Goal: Transaction & Acquisition: Download file/media

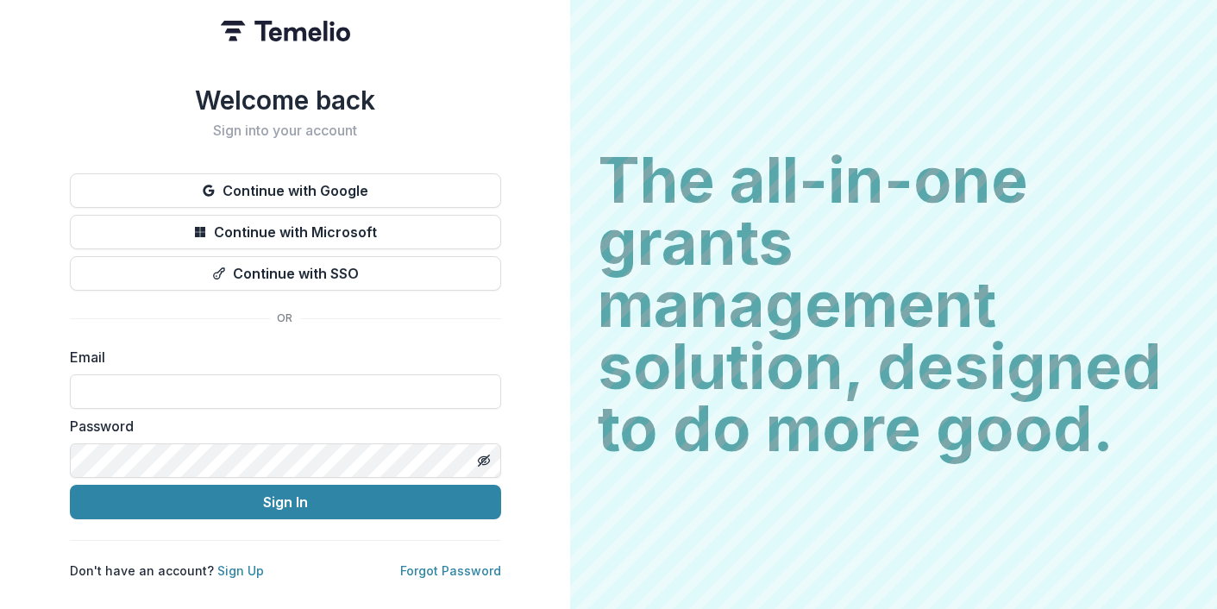
click at [375, 408] on form "Email Password Sign In" at bounding box center [285, 433] width 431 height 173
click at [236, 382] on input at bounding box center [285, 391] width 431 height 35
type input "**********"
click at [70, 485] on button "Sign In" at bounding box center [285, 502] width 431 height 35
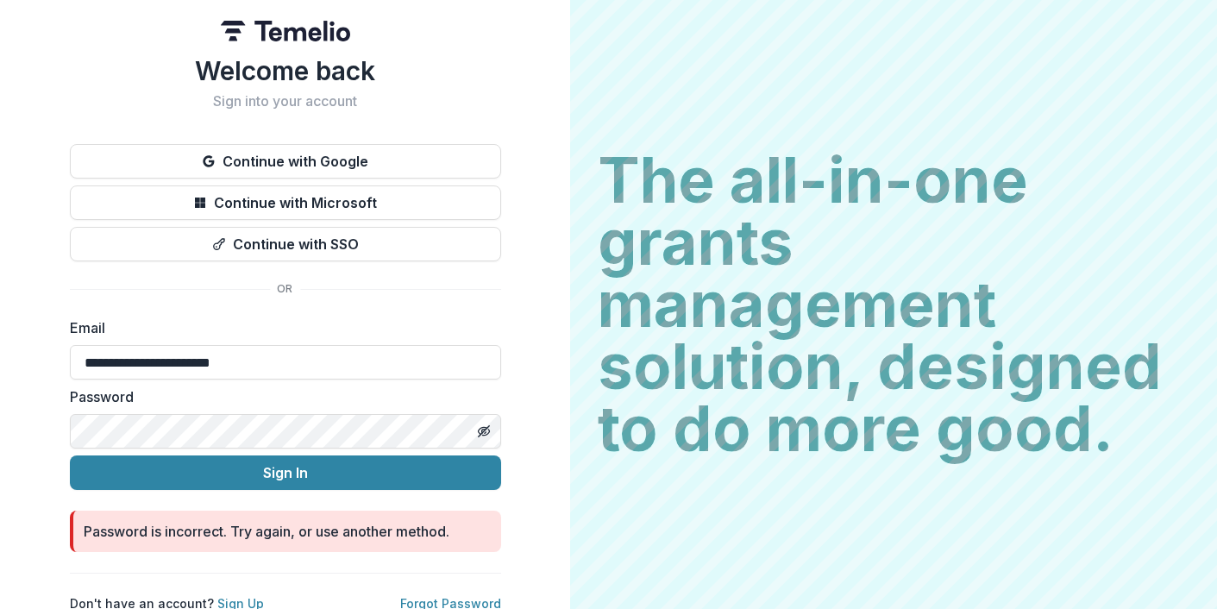
click at [70, 455] on button "Sign In" at bounding box center [285, 472] width 431 height 35
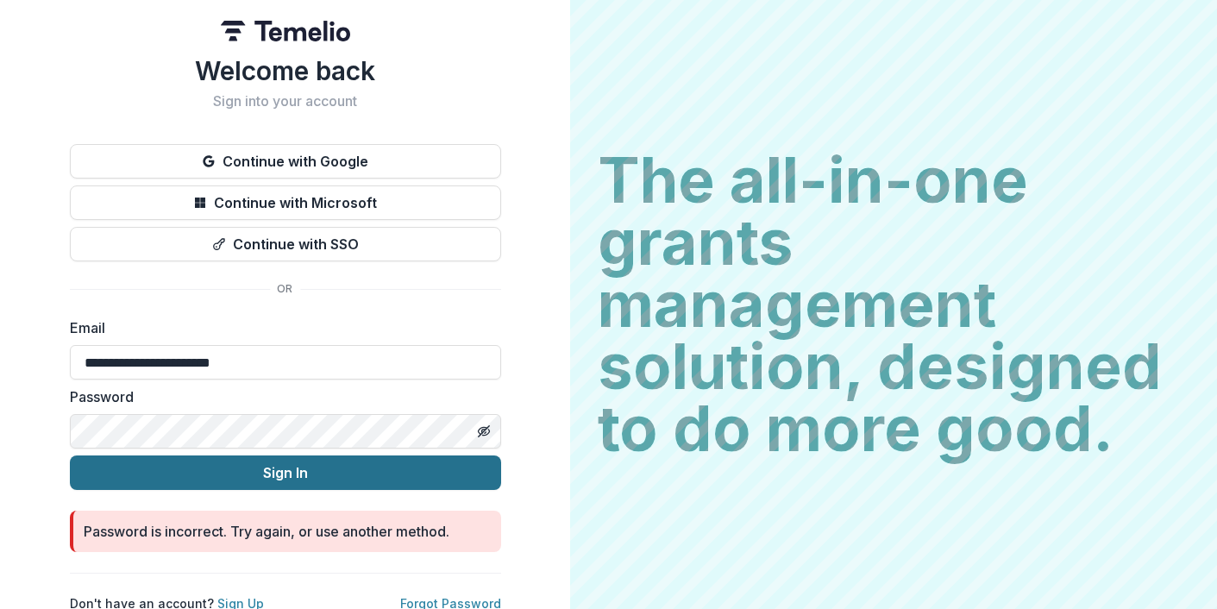
click at [228, 468] on button "Sign In" at bounding box center [285, 472] width 431 height 35
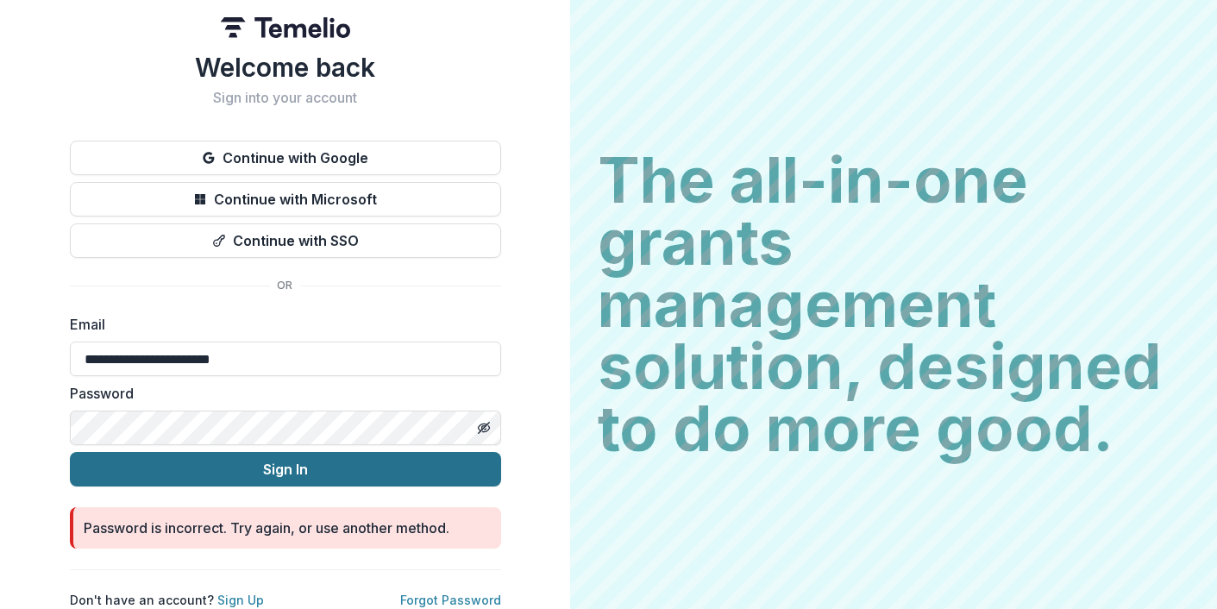
scroll to position [17, 0]
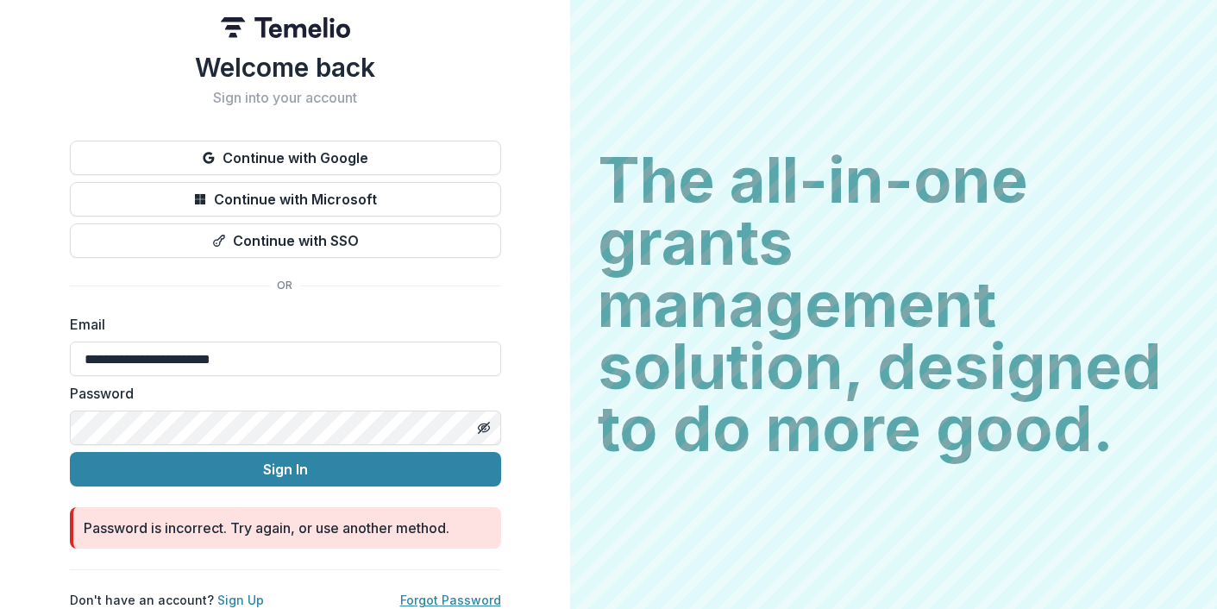
click at [428, 593] on link "Forgot Password" at bounding box center [450, 600] width 101 height 15
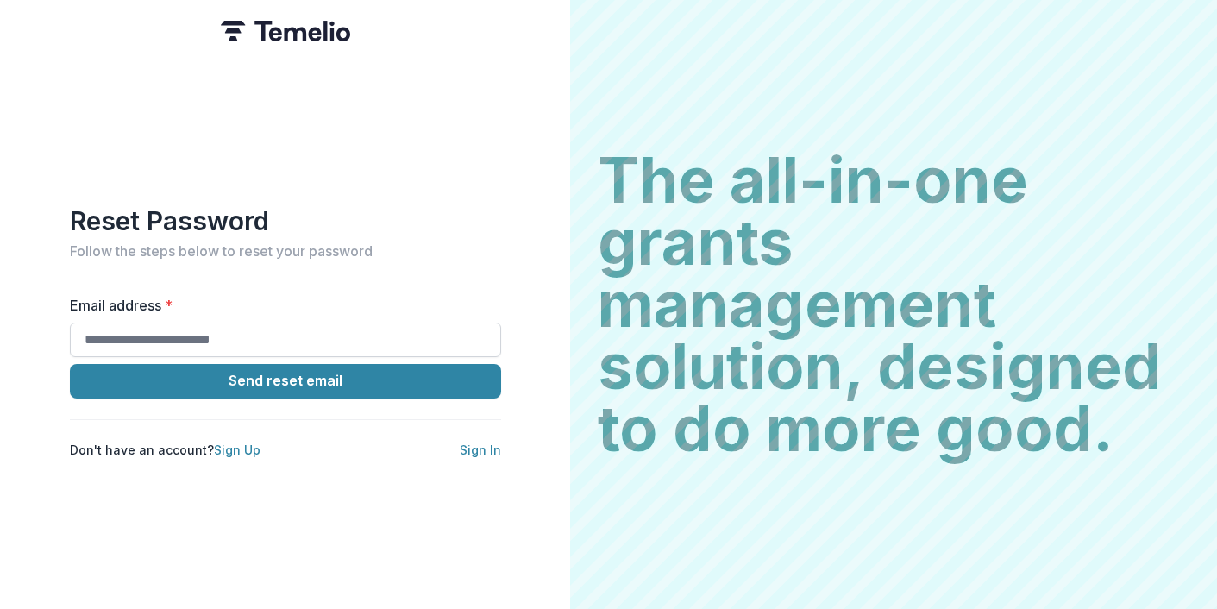
click at [185, 323] on input "Email address *" at bounding box center [285, 340] width 431 height 35
drag, startPoint x: 151, startPoint y: 333, endPoint x: 115, endPoint y: 333, distance: 36.2
click at [115, 333] on input "******" at bounding box center [285, 340] width 431 height 35
type input "**********"
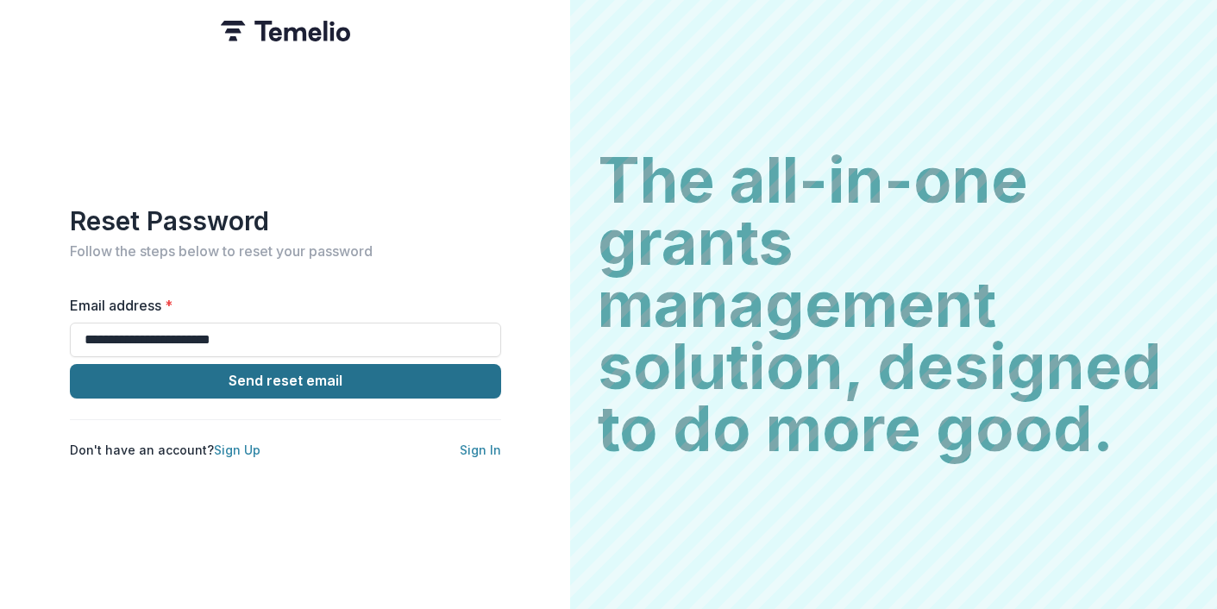
click at [259, 369] on button "Send reset email" at bounding box center [285, 381] width 431 height 35
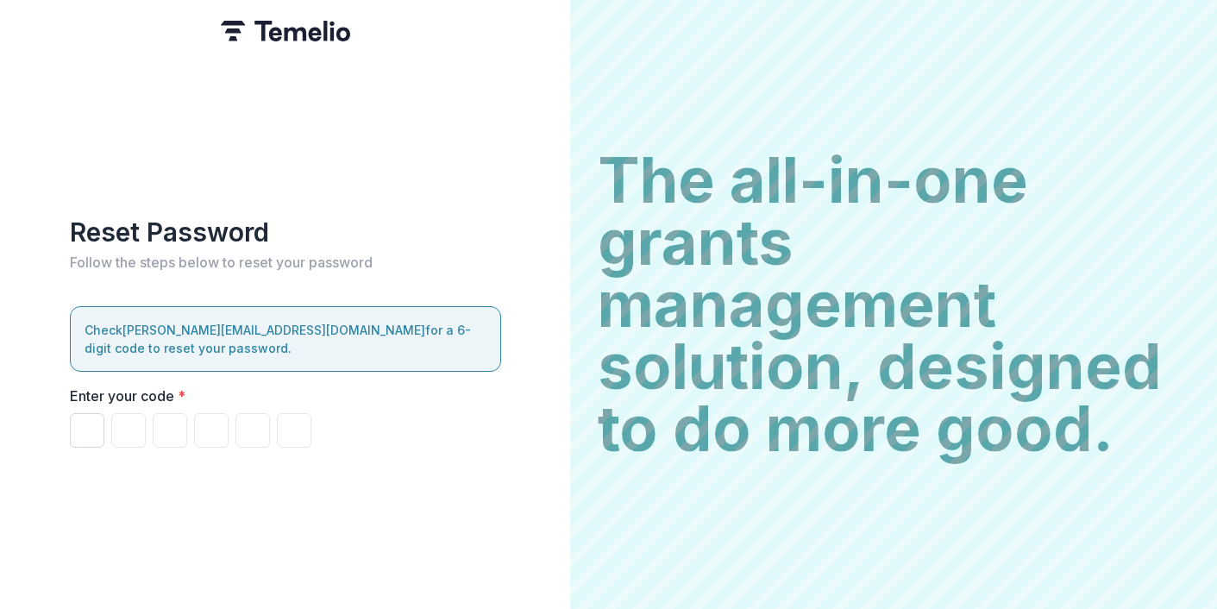
click at [97, 423] on input "Please enter your pin code" at bounding box center [87, 430] width 35 height 35
paste input "******"
type input "*"
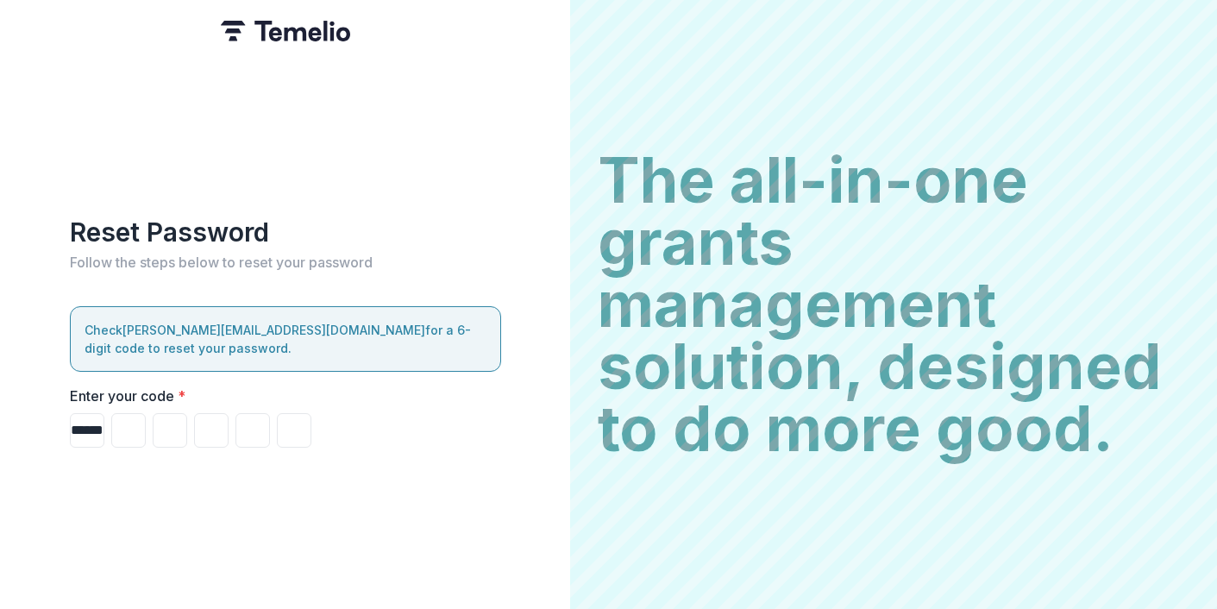
type input "*"
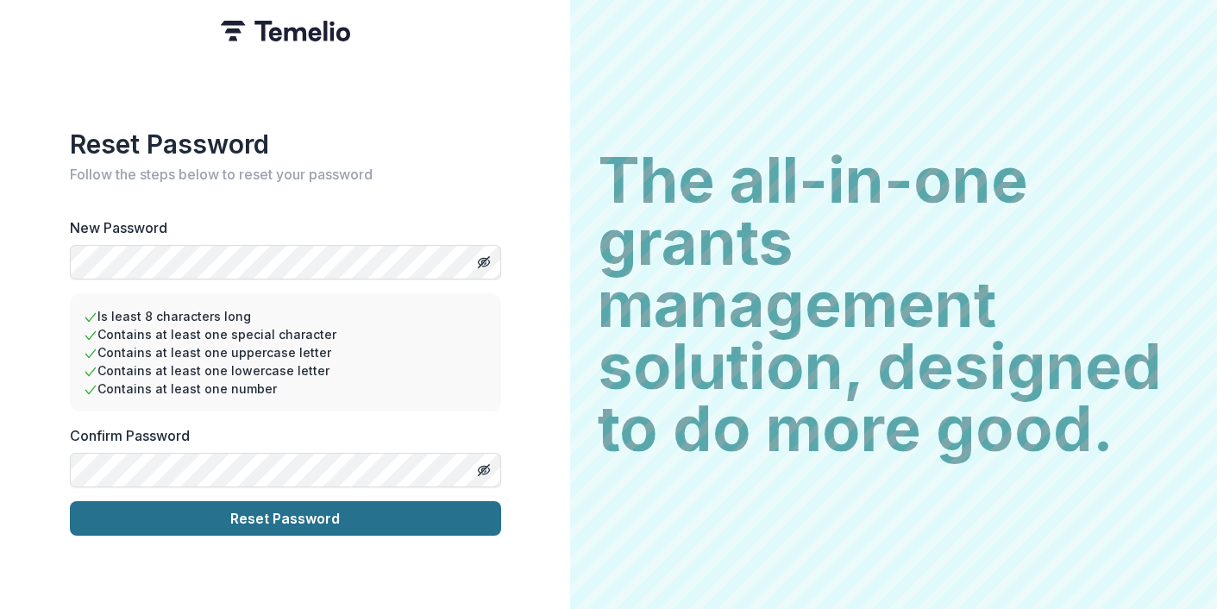
click at [246, 516] on button "Reset Password" at bounding box center [285, 518] width 431 height 35
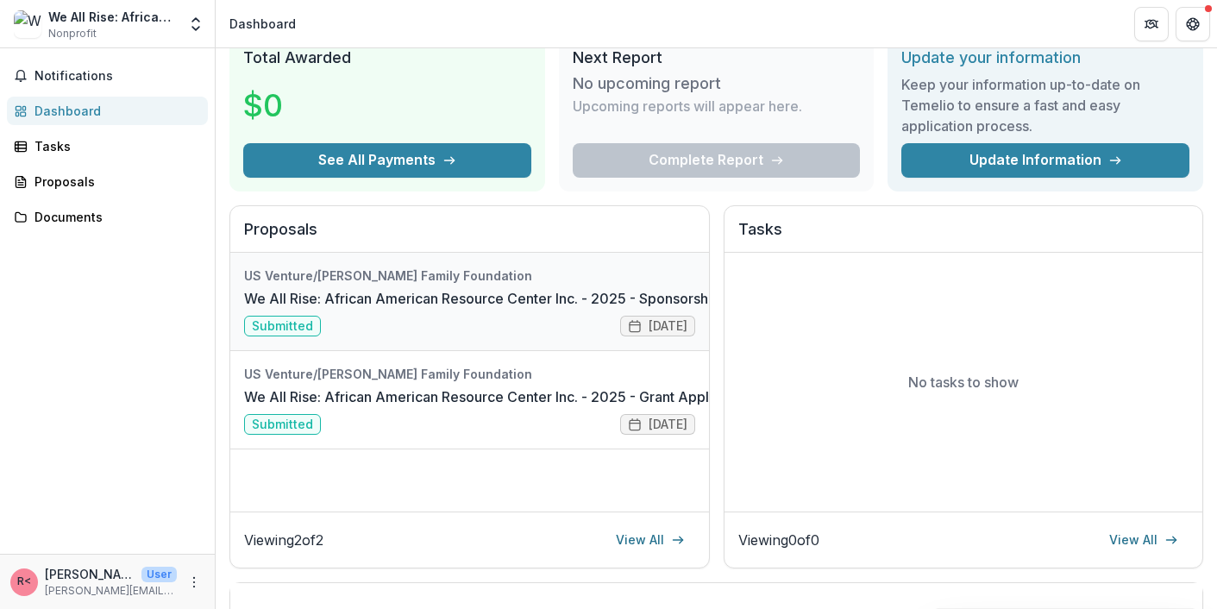
scroll to position [93, 0]
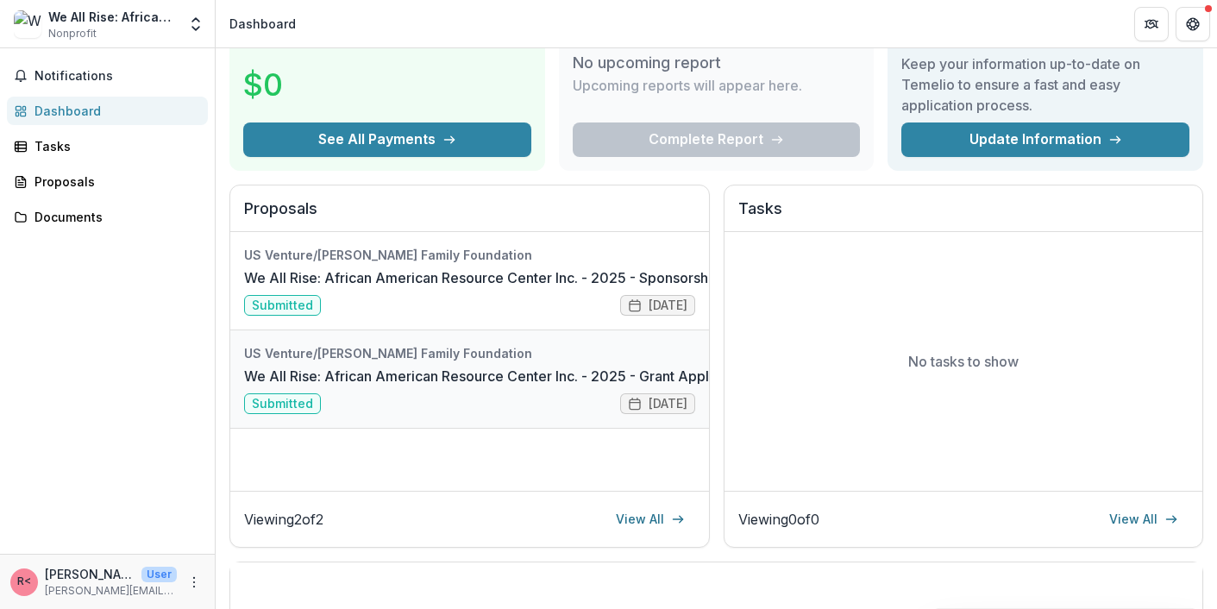
click at [288, 386] on link "We All Rise: African American Resource Center Inc. - 2025 - Grant Application" at bounding box center [498, 376] width 508 height 21
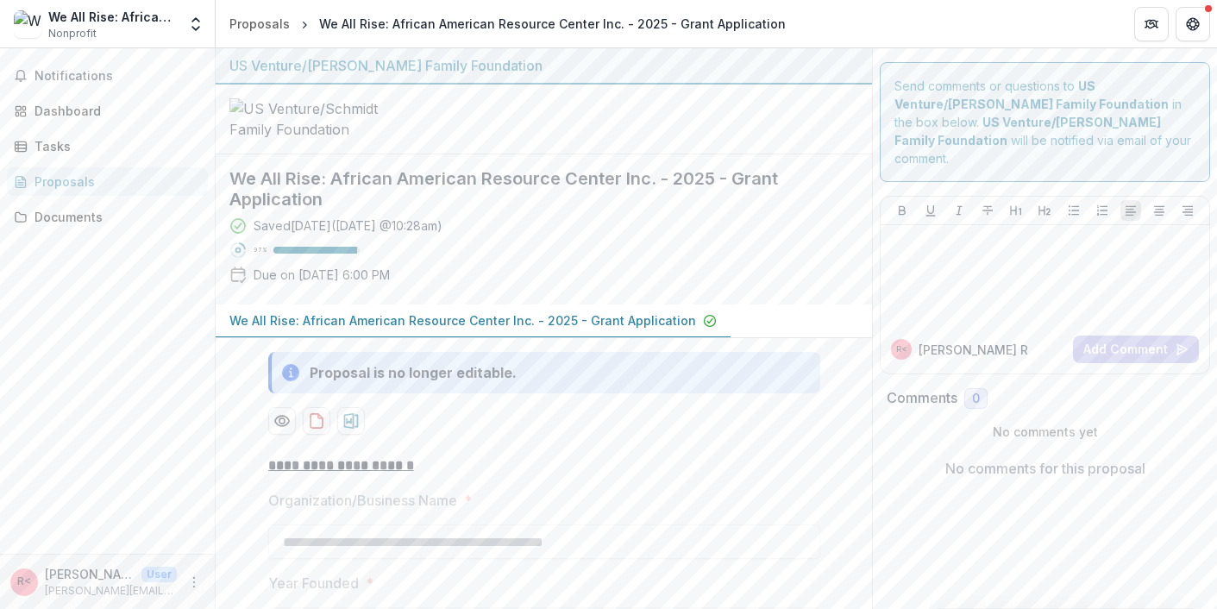
click at [473, 330] on p "We All Rise: African American Resource Center Inc. - 2025 - Grant Application" at bounding box center [462, 320] width 467 height 18
click at [85, 184] on div "Proposals" at bounding box center [115, 182] width 160 height 18
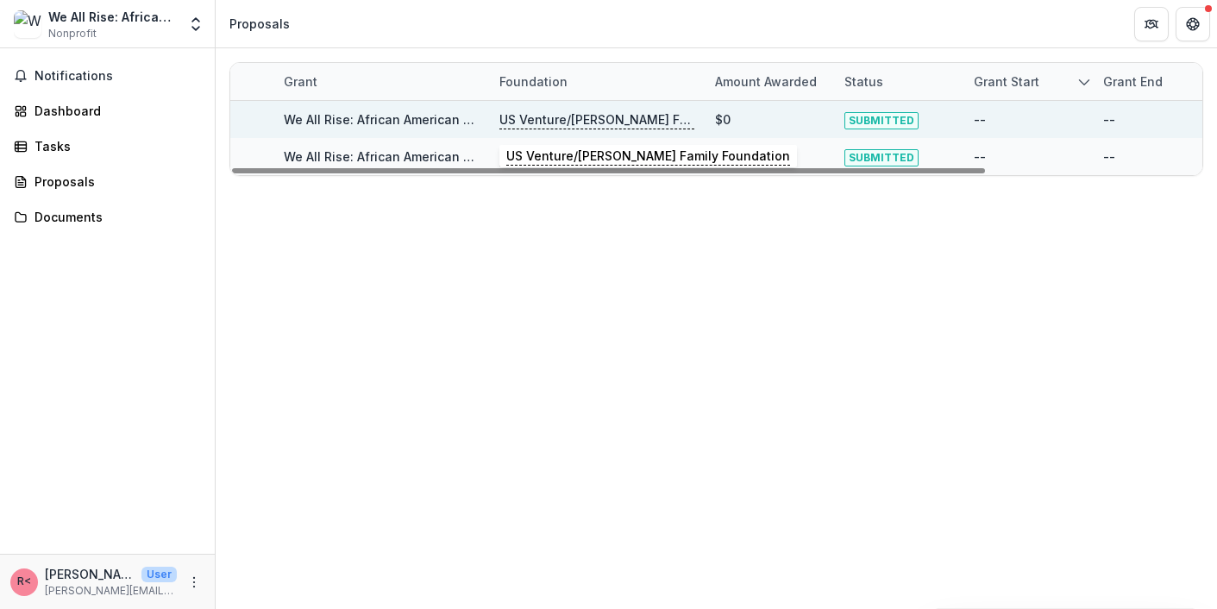
click at [537, 116] on p "US Venture/[PERSON_NAME] Family Foundation" at bounding box center [596, 119] width 195 height 19
click at [529, 116] on p "US Venture/[PERSON_NAME] Family Foundation" at bounding box center [596, 119] width 195 height 19
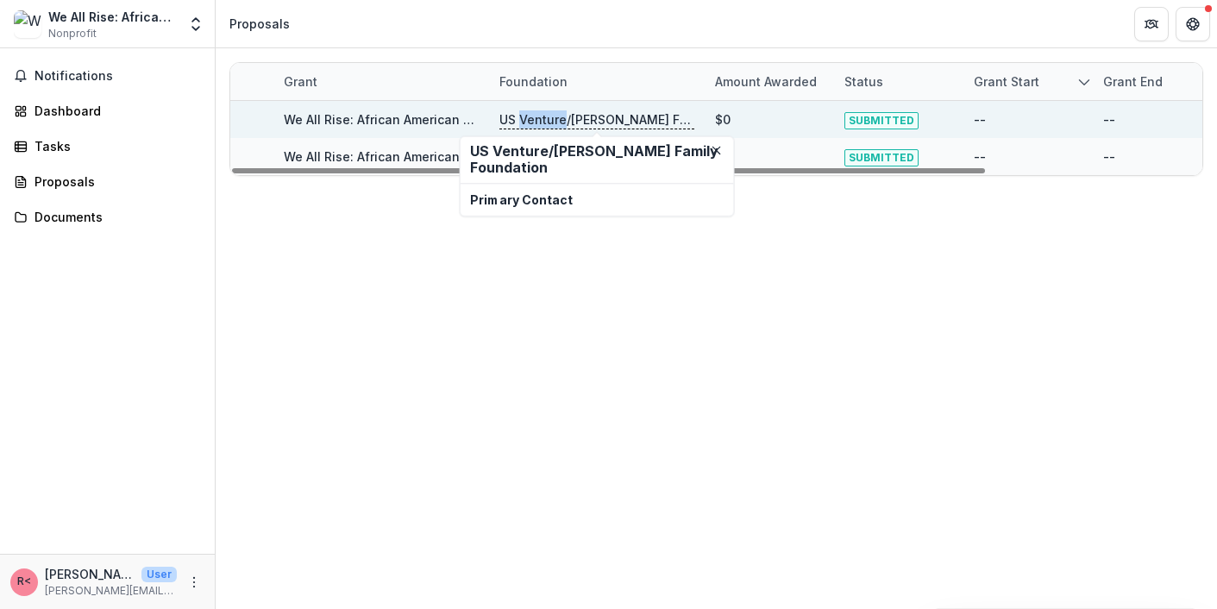
click at [423, 120] on link "We All Rise: African American Resource Center Inc. - 2025 - Sponsorship Applica…" at bounding box center [557, 119] width 546 height 15
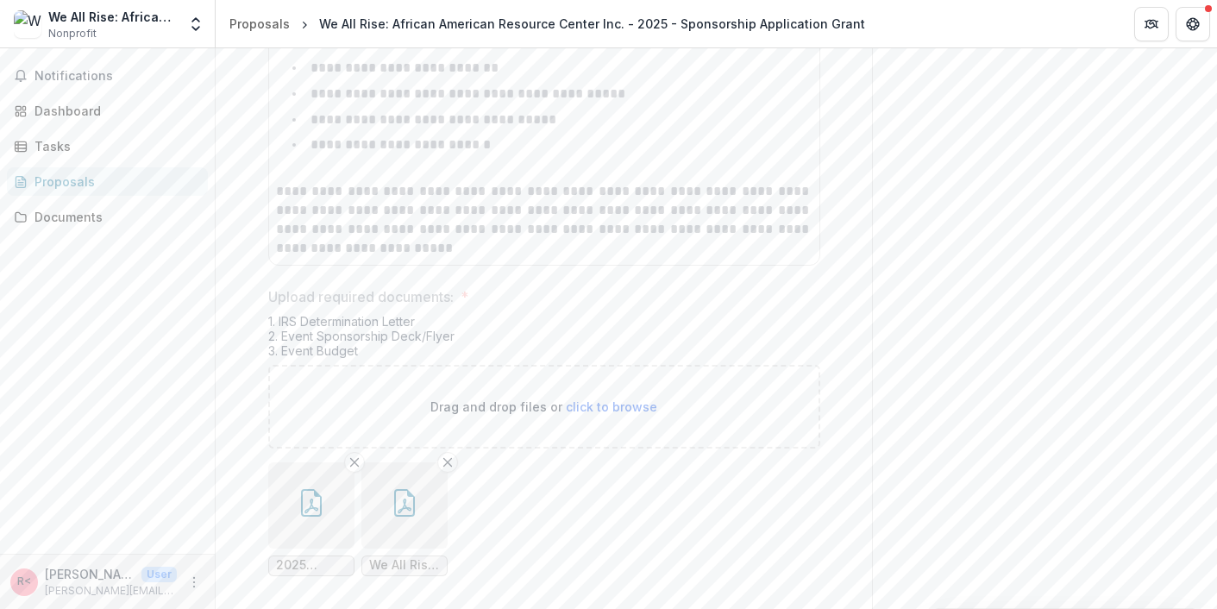
scroll to position [6457, 0]
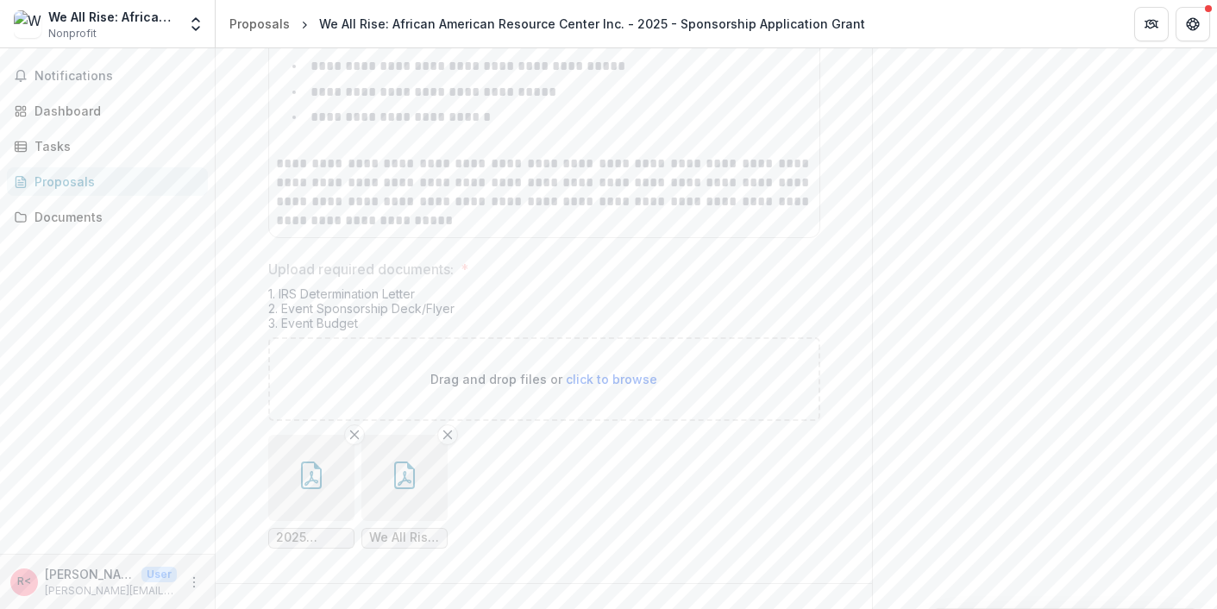
click at [311, 462] on icon "button" at bounding box center [312, 476] width 28 height 28
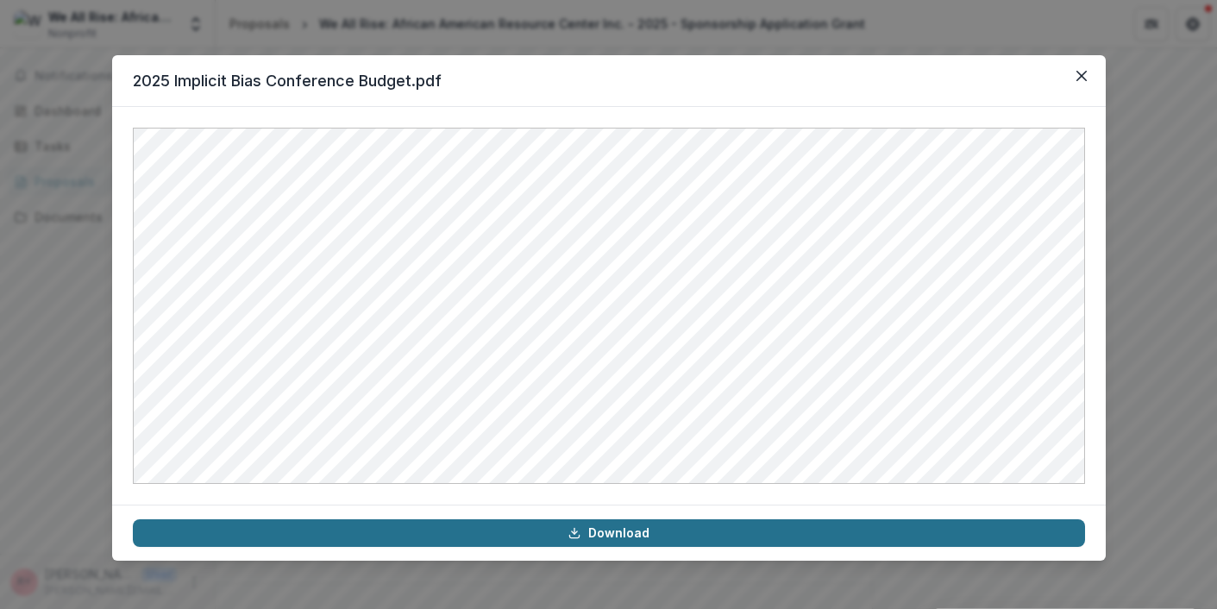
click at [611, 537] on link "Download" at bounding box center [609, 533] width 952 height 28
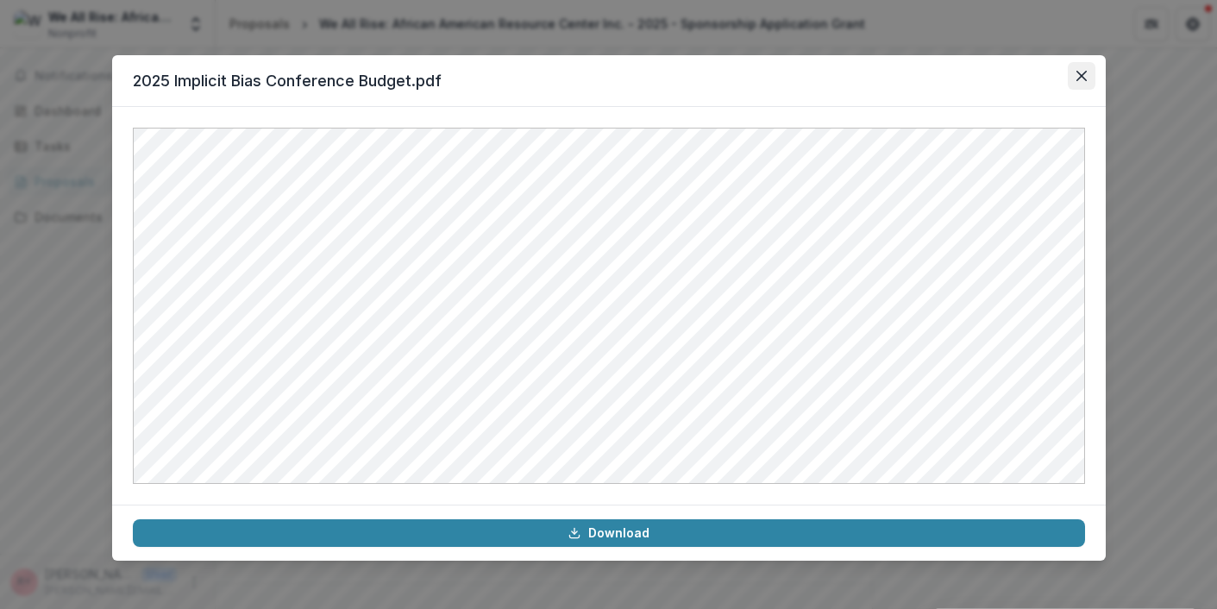
click at [1080, 73] on icon "Close" at bounding box center [1082, 76] width 10 height 10
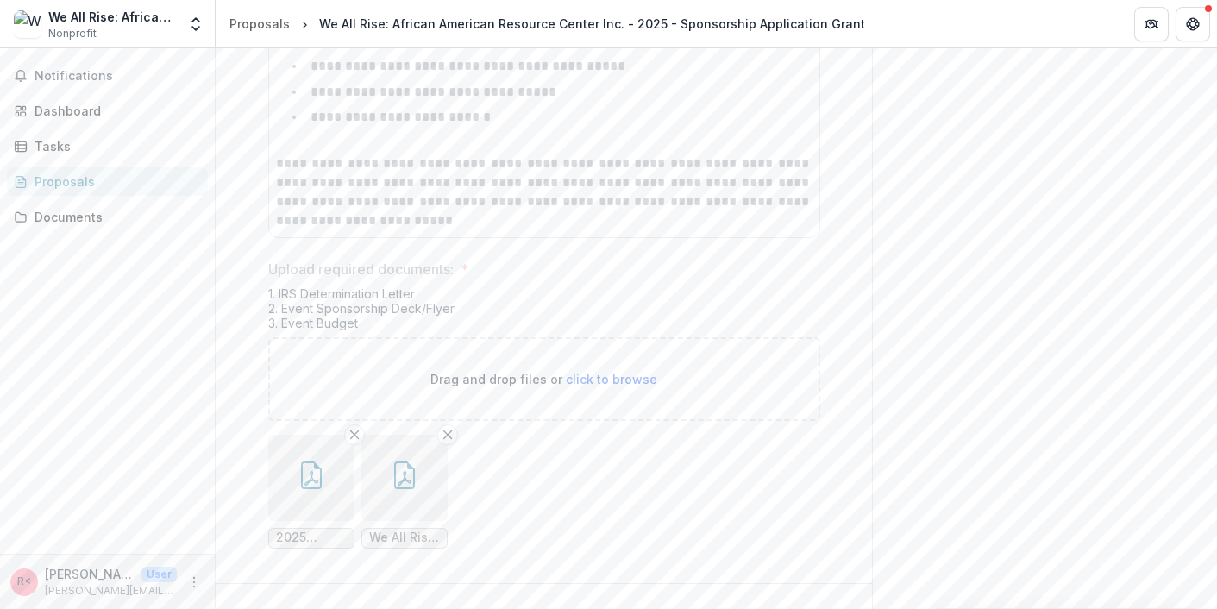
click at [411, 531] on span "We All Rise tax determination letter.pdf" at bounding box center [404, 538] width 71 height 15
click at [403, 462] on icon "button" at bounding box center [404, 476] width 21 height 28
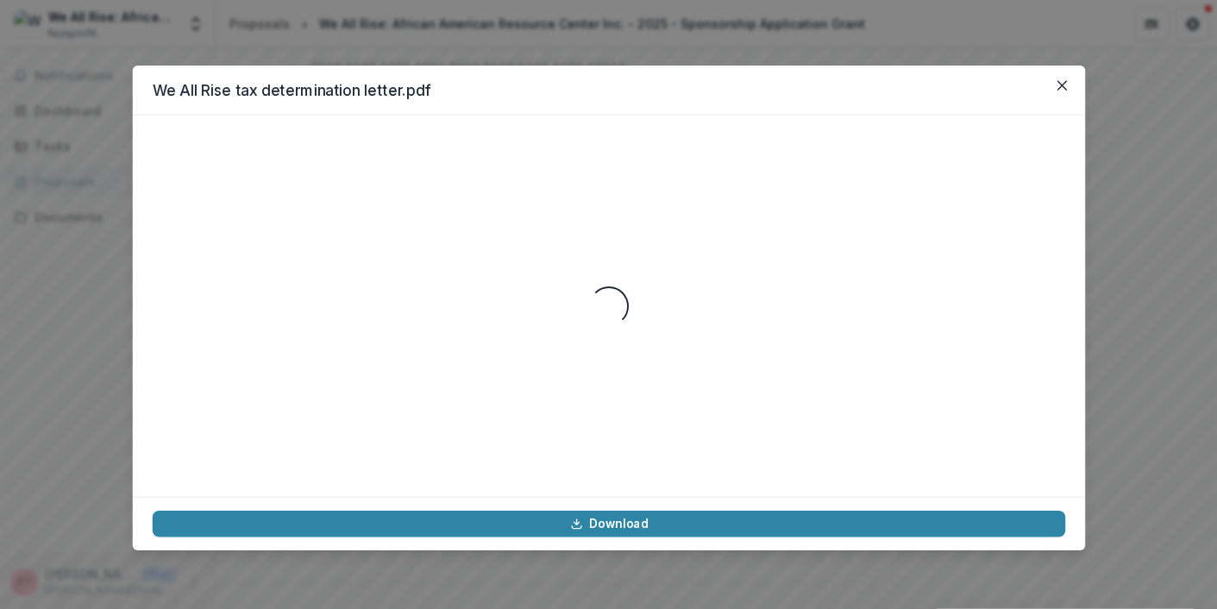
click at [402, 458] on div "Loading..." at bounding box center [608, 306] width 913 height 342
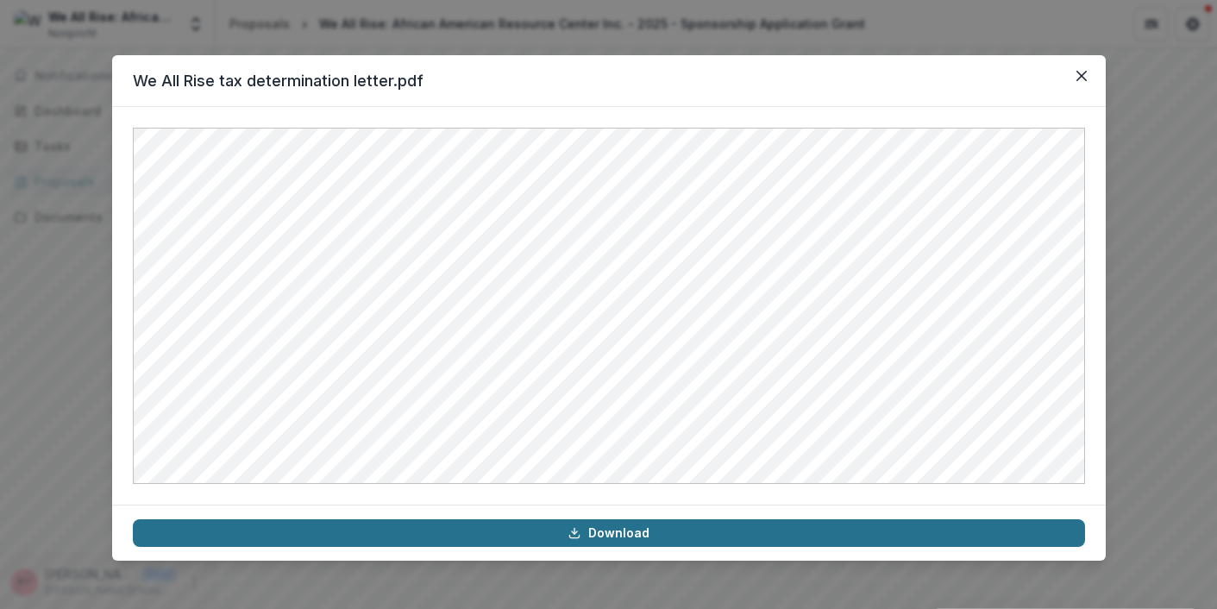
click at [669, 538] on link "Download" at bounding box center [609, 533] width 952 height 28
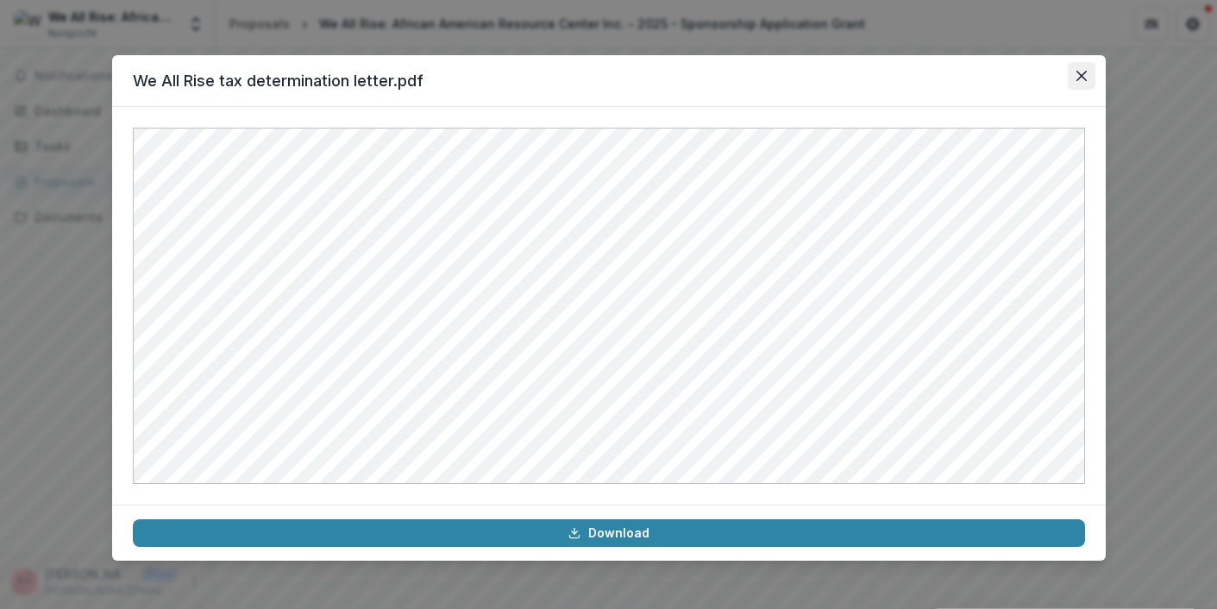
click at [1080, 76] on icon "Close" at bounding box center [1082, 76] width 10 height 10
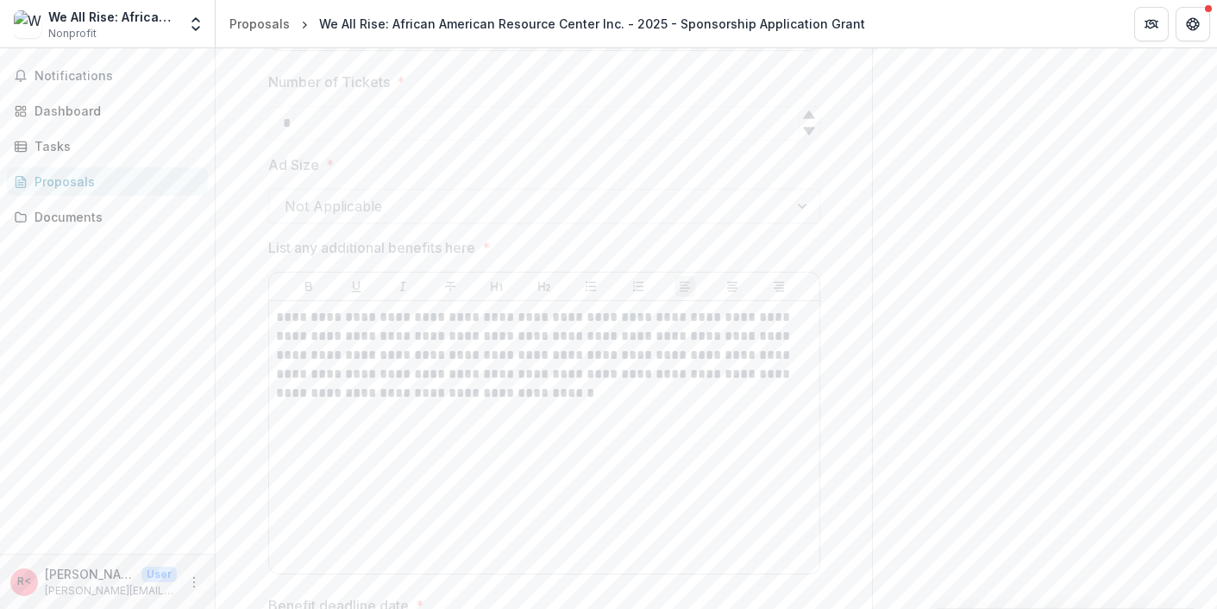
scroll to position [3959, 0]
click at [125, 22] on div "We All Rise: African American Resource Center Inc." at bounding box center [112, 17] width 129 height 18
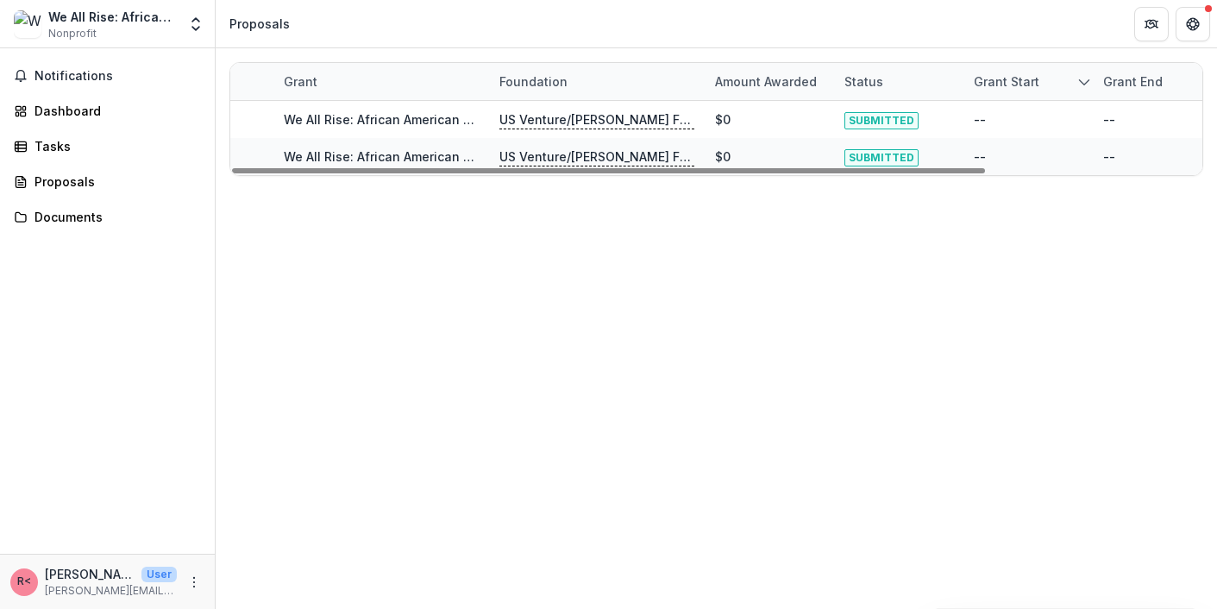
scroll to position [0, 3]
